Goal: Task Accomplishment & Management: Manage account settings

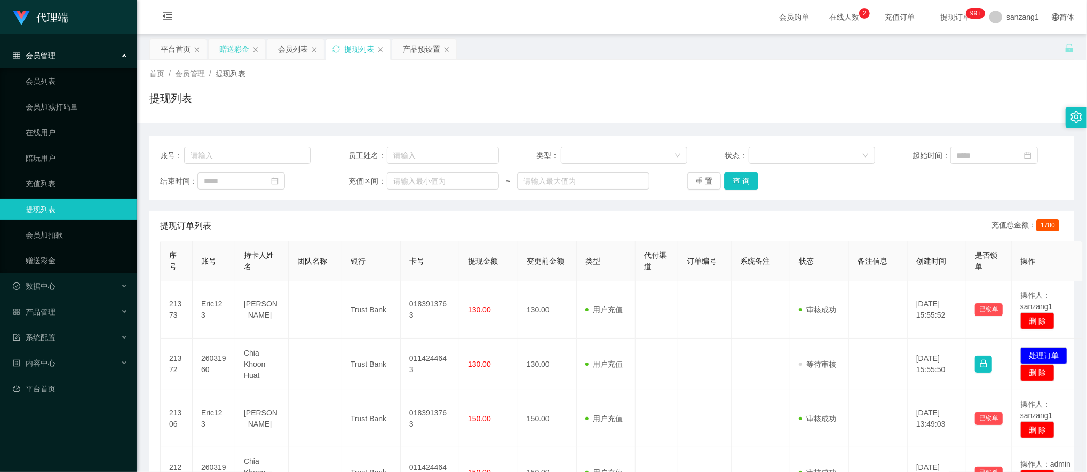
click at [235, 51] on div "赠送彩金" at bounding box center [234, 49] width 30 height 20
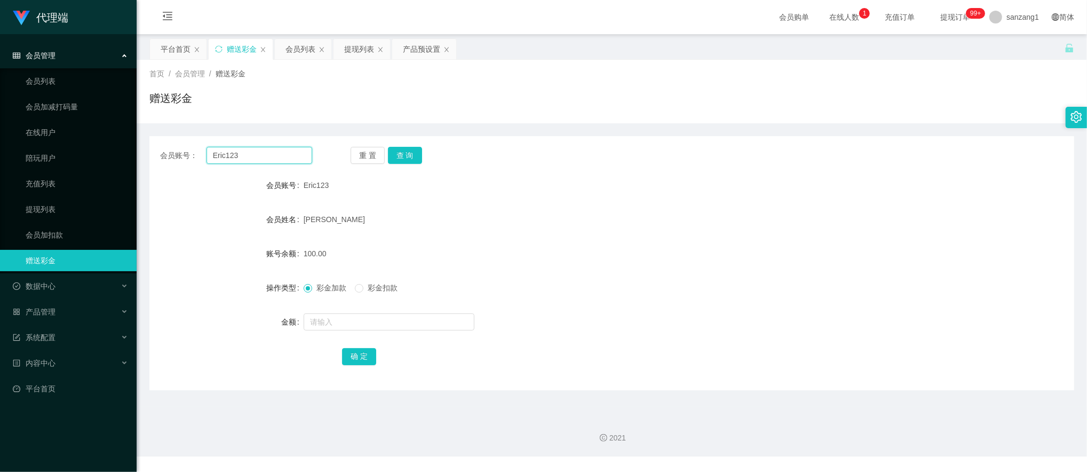
drag, startPoint x: 243, startPoint y: 158, endPoint x: 151, endPoint y: 146, distance: 93.6
click at [151, 147] on div "会员账号： Eric123 重 置 查 询" at bounding box center [611, 155] width 925 height 17
paste input "GeraldineChiu"
type input "GeraldineChiu"
click at [413, 154] on button "查 询" at bounding box center [405, 155] width 34 height 17
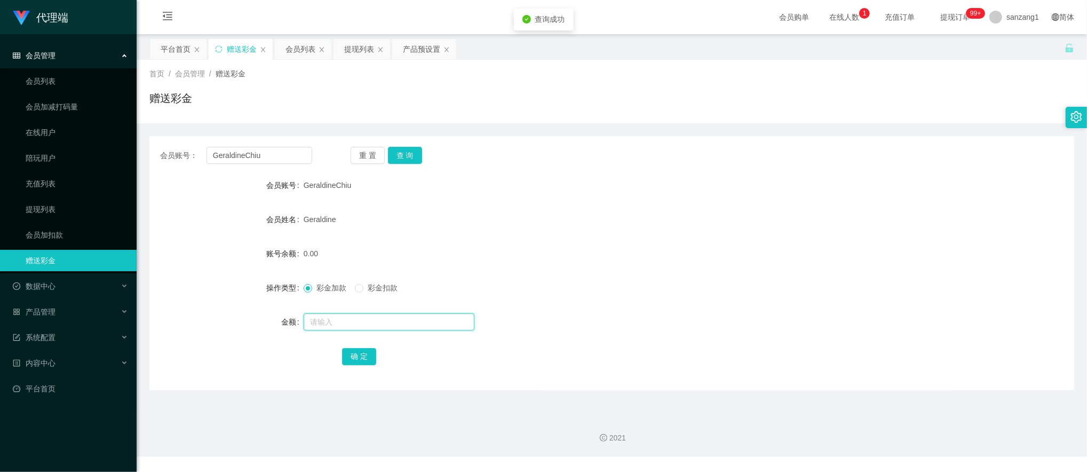
click at [327, 321] on input "text" at bounding box center [389, 321] width 171 height 17
type input "300"
click at [366, 362] on button "确 定" at bounding box center [359, 356] width 34 height 17
drag, startPoint x: 282, startPoint y: 152, endPoint x: 171, endPoint y: 150, distance: 110.5
click at [171, 150] on div "会员账号： [PERSON_NAME]" at bounding box center [236, 155] width 152 height 17
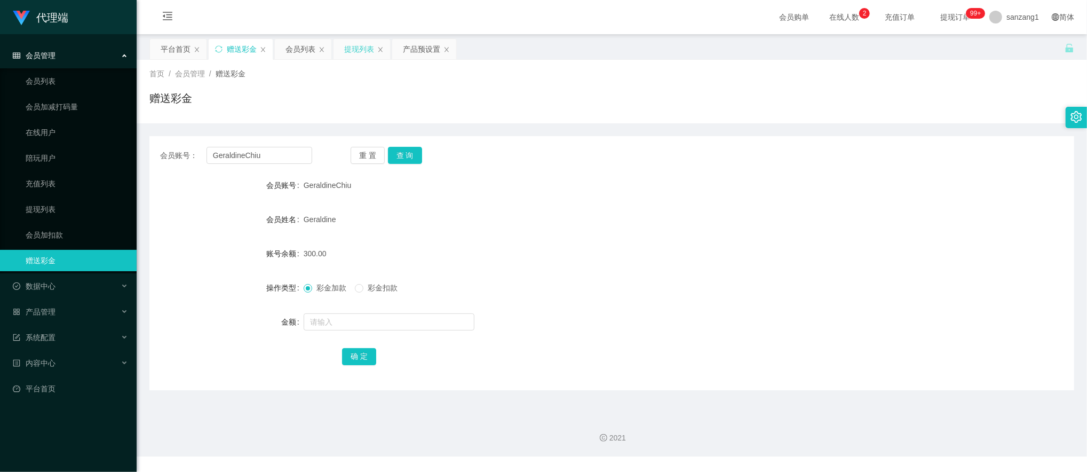
click at [360, 48] on div "提现列表" at bounding box center [359, 49] width 30 height 20
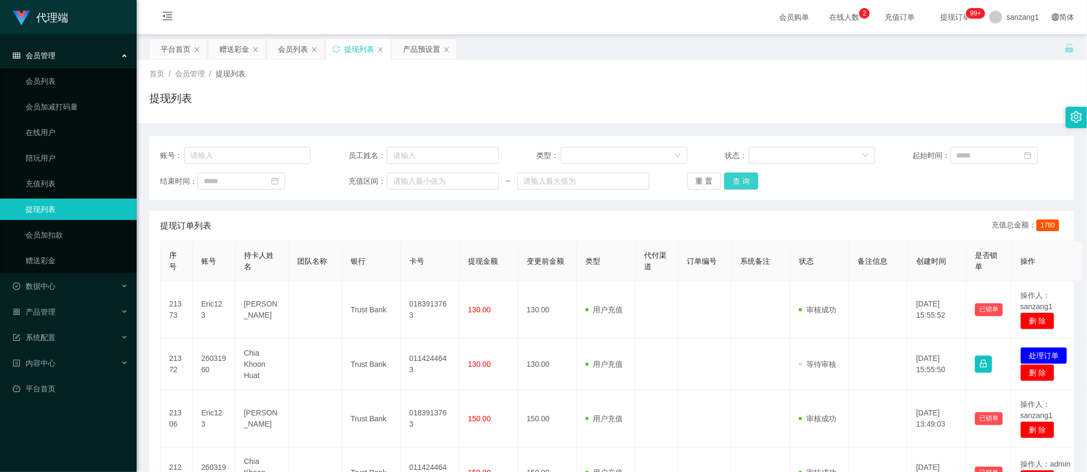
click at [738, 177] on button "查 询" at bounding box center [741, 180] width 34 height 17
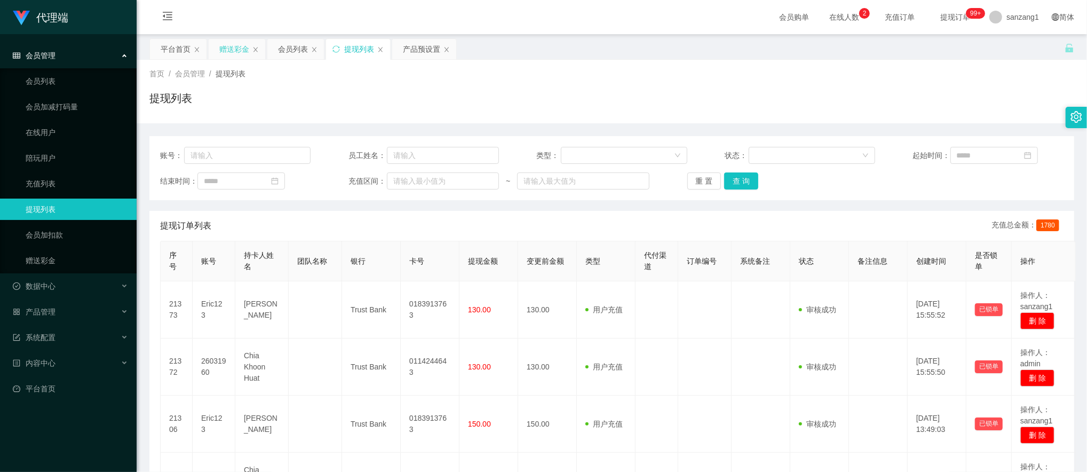
click at [237, 52] on div "赠送彩金" at bounding box center [234, 49] width 30 height 20
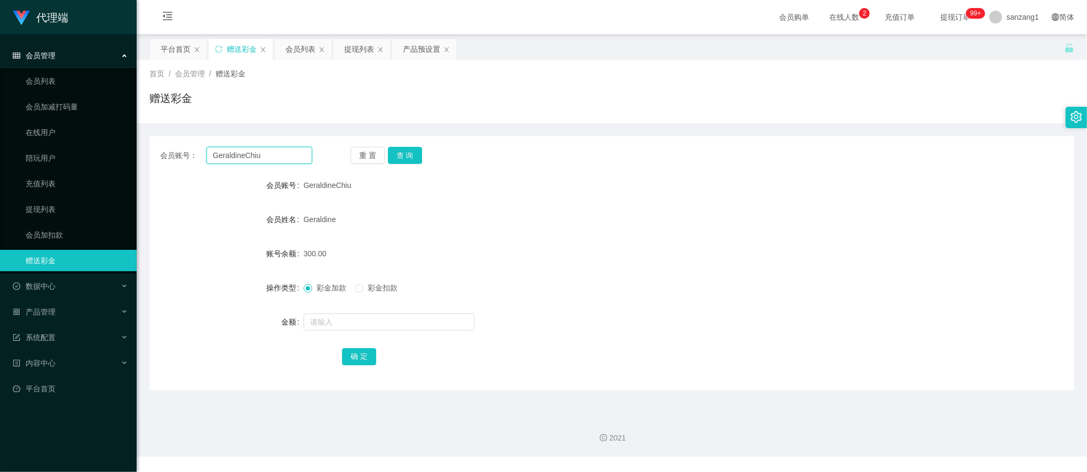
drag, startPoint x: 274, startPoint y: 162, endPoint x: 161, endPoint y: 148, distance: 114.6
click at [159, 152] on div "会员账号： [PERSON_NAME] 重 置 查 询" at bounding box center [611, 155] width 925 height 17
click at [411, 152] on button "查 询" at bounding box center [405, 155] width 34 height 17
click at [333, 317] on input "text" at bounding box center [389, 321] width 171 height 17
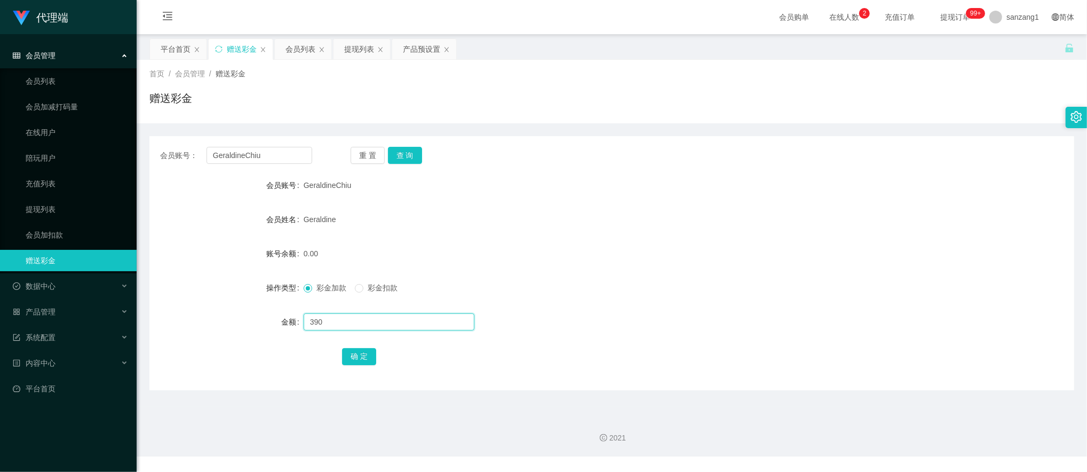
type input "390"
click at [349, 347] on div "确 定" at bounding box center [612, 355] width 540 height 21
click at [349, 359] on button "确 定" at bounding box center [359, 356] width 34 height 17
click at [365, 50] on div "提现列表" at bounding box center [359, 49] width 30 height 20
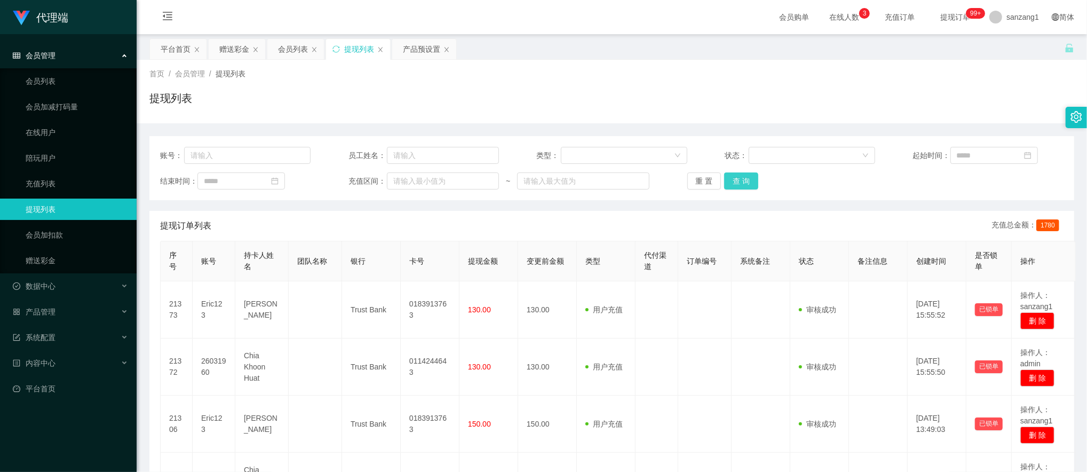
click at [737, 179] on button "查 询" at bounding box center [741, 180] width 34 height 17
click at [732, 177] on button "查 询" at bounding box center [741, 180] width 34 height 17
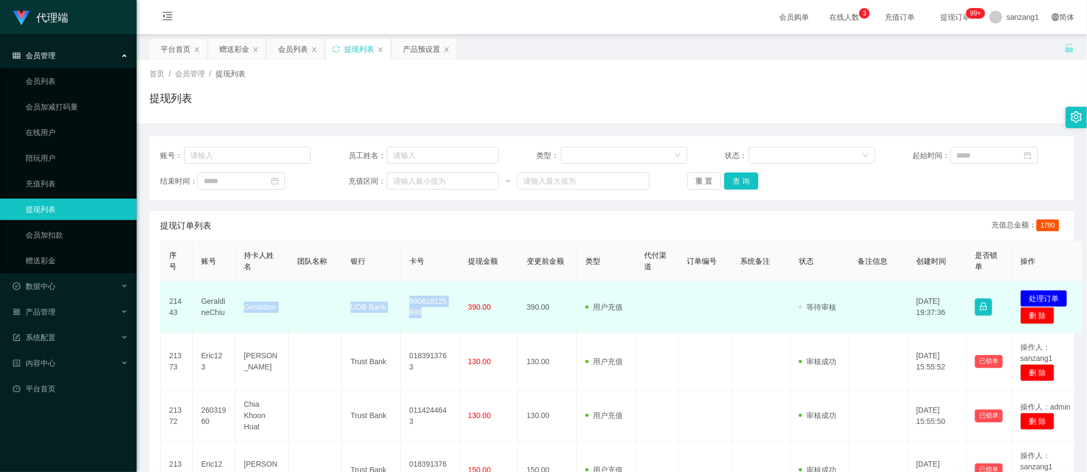
drag, startPoint x: 242, startPoint y: 310, endPoint x: 449, endPoint y: 314, distance: 207.2
click at [449, 314] on tr "21443 [PERSON_NAME] UOB Bank 990618125880 390.00 390.00 用户充值 人工扣款 审核驳回 审核成功 等待审…" at bounding box center [622, 307] width 923 height 52
copy tr "[PERSON_NAME] Bank 990618125880"
click at [1034, 295] on button "处理订单" at bounding box center [1044, 298] width 47 height 17
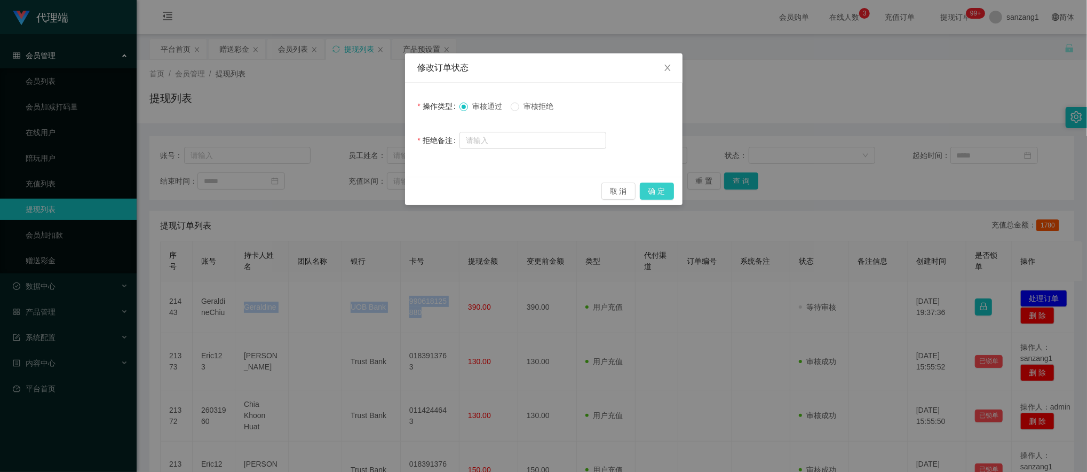
click at [656, 191] on button "确 定" at bounding box center [657, 191] width 34 height 17
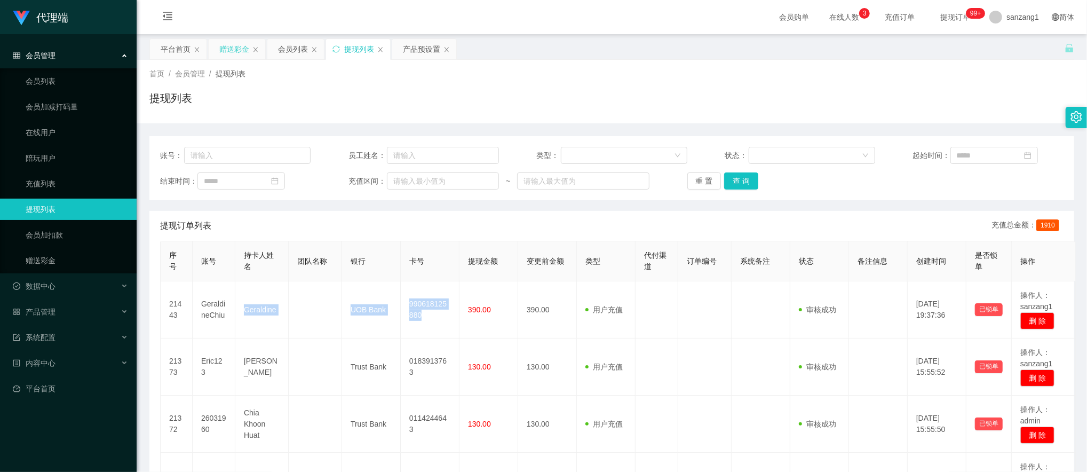
click at [237, 52] on div "赠送彩金" at bounding box center [234, 49] width 30 height 20
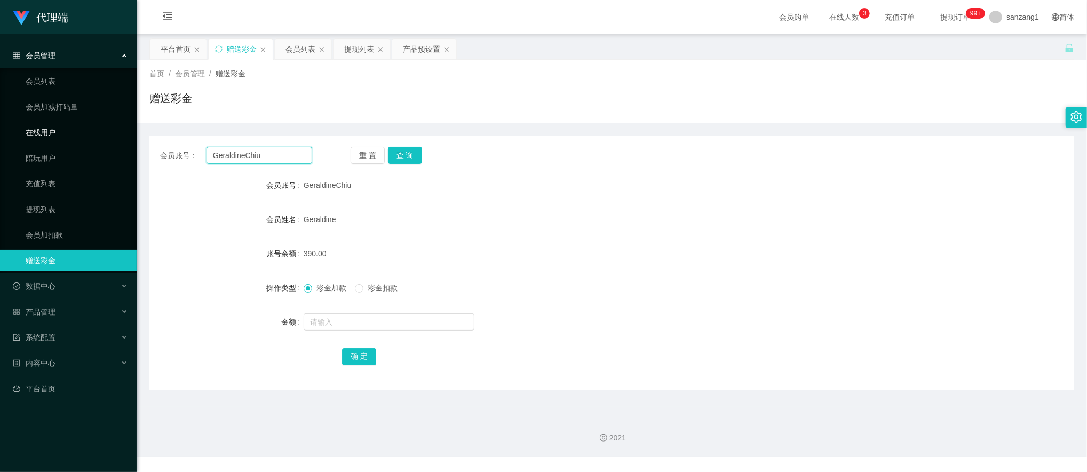
drag, startPoint x: 272, startPoint y: 152, endPoint x: 190, endPoint y: 137, distance: 83.1
click at [135, 142] on section "代理端 会员管理 会员列表 会员加减打码量 在线用户 陪玩用户 充值列表 提现列表 会员加扣款 赠送彩金 数据中心 产品管理 注单管理 产品列表 产品预设置 …" at bounding box center [543, 228] width 1087 height 456
paste input "Colalin1997"
type input "Colalin1997"
click at [399, 150] on button "查 询" at bounding box center [405, 155] width 34 height 17
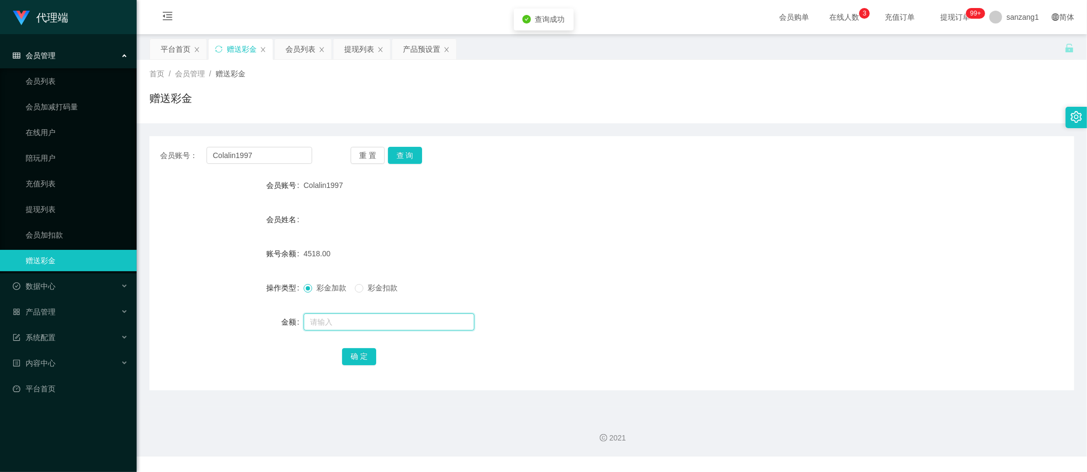
click at [334, 319] on input "text" at bounding box center [389, 321] width 171 height 17
type input "224"
click at [357, 357] on button "确 定" at bounding box center [359, 356] width 34 height 17
drag, startPoint x: 275, startPoint y: 158, endPoint x: 165, endPoint y: 142, distance: 111.7
click at [165, 142] on div "会员账号： Colalin1997 重 置 查 询 会员账号 Colalin1997 会员姓名 账号余额 4742.00 操作类型 彩金加款 彩金扣款 金额 …" at bounding box center [611, 263] width 925 height 254
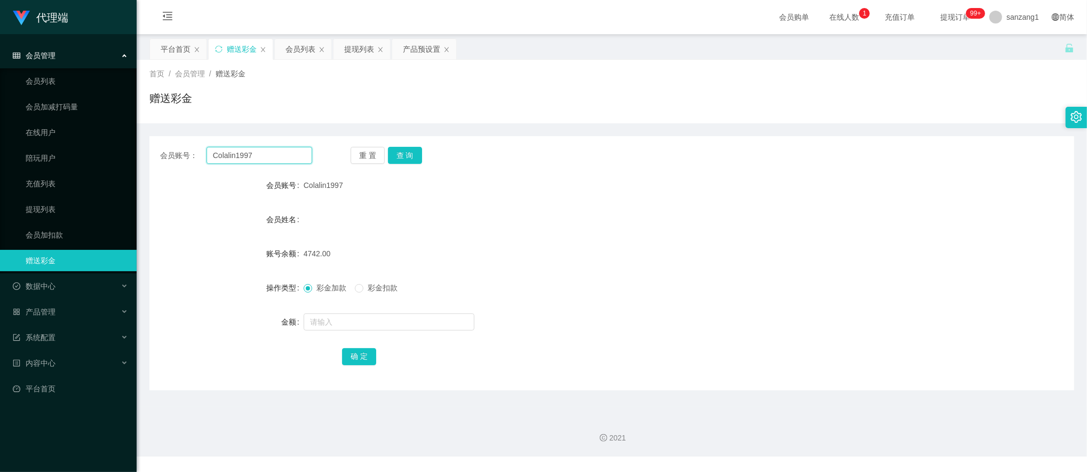
paste input "86984158"
type input "86984158"
click at [404, 158] on button "查 询" at bounding box center [405, 155] width 34 height 17
click at [345, 325] on input "text" at bounding box center [389, 321] width 171 height 17
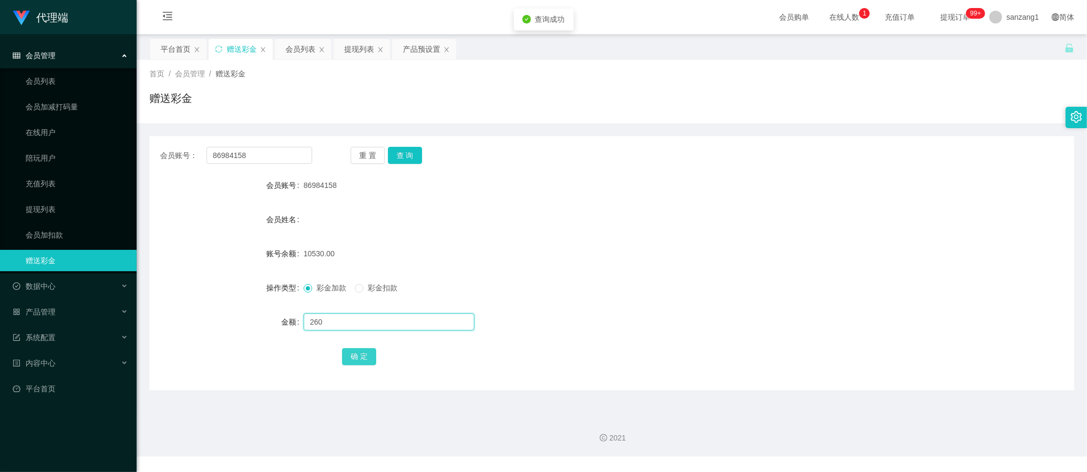
type input "260"
click at [357, 351] on button "确 定" at bounding box center [359, 356] width 34 height 17
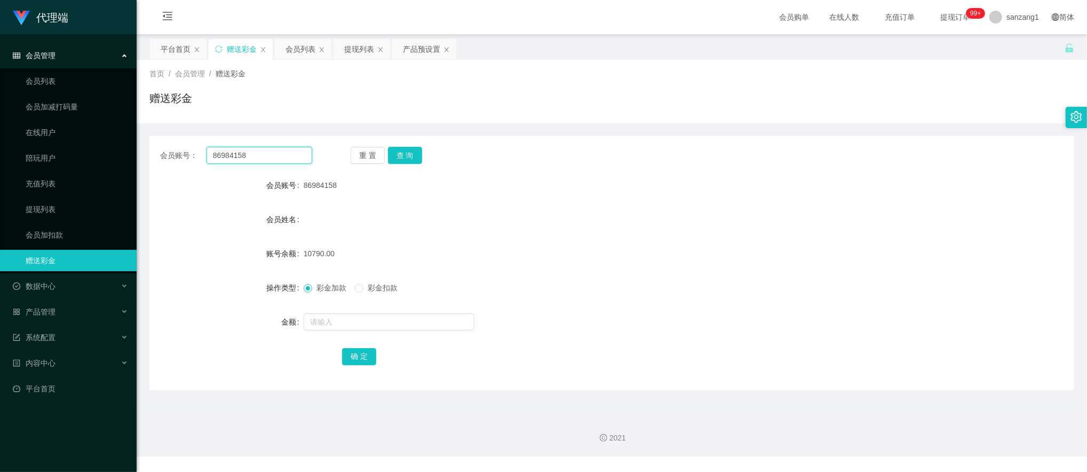
drag, startPoint x: 251, startPoint y: 156, endPoint x: 157, endPoint y: 136, distance: 96.2
click at [157, 136] on div "会员账号： 86984158 重 置 查 询 会员账号 86984158 会员姓名 账号余额 10790.00 操作类型 彩金加款 彩金扣款 金额 确 定" at bounding box center [611, 263] width 925 height 254
paste input "96308684"
type input "96308684"
click at [404, 156] on button "查 询" at bounding box center [405, 155] width 34 height 17
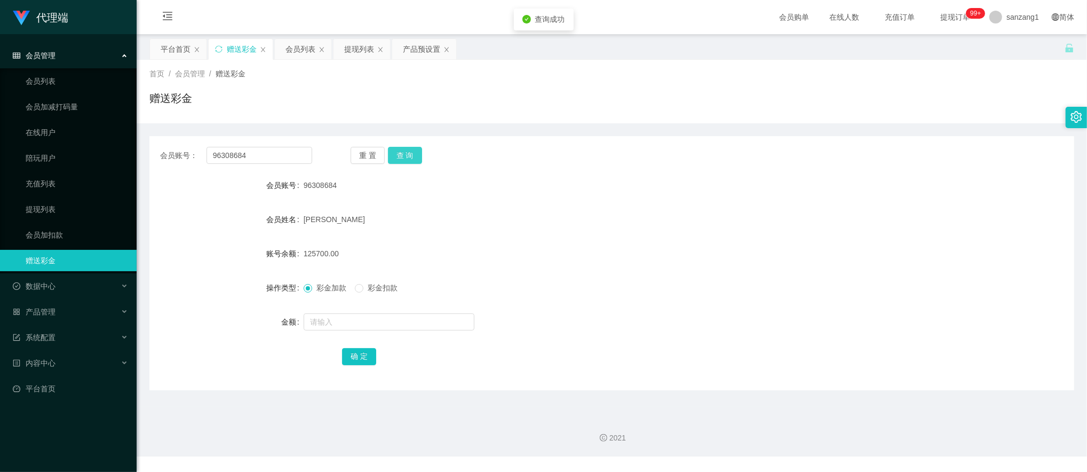
click at [404, 156] on button "查 询" at bounding box center [405, 155] width 34 height 17
